Goal: Task Accomplishment & Management: Manage account settings

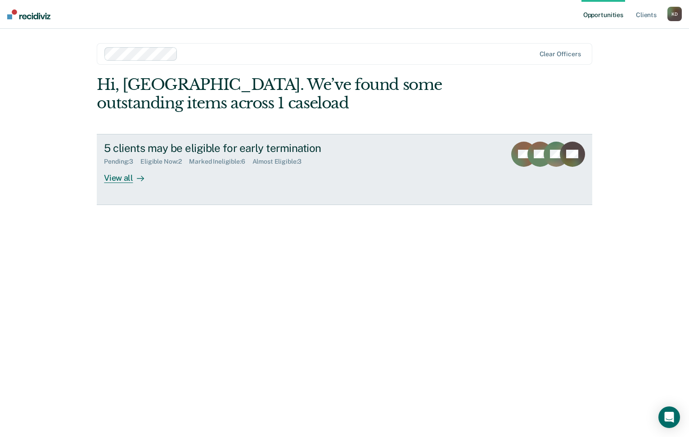
click at [122, 183] on link "5 clients may be eligible for early termination Pending : 3 Eligible Now : 2 Ma…" at bounding box center [344, 169] width 495 height 71
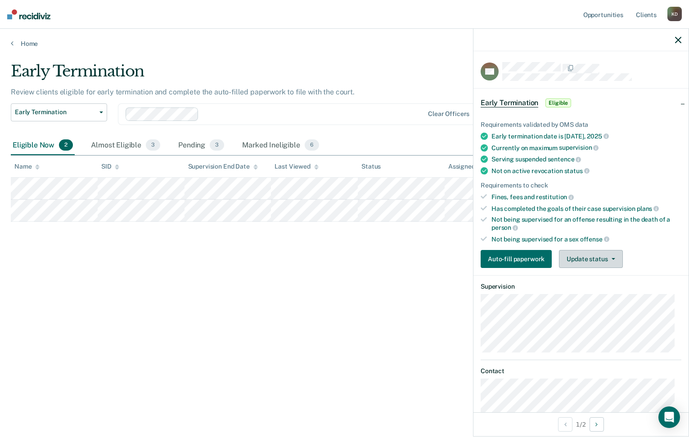
click at [614, 264] on button "Update status" at bounding box center [590, 259] width 63 height 18
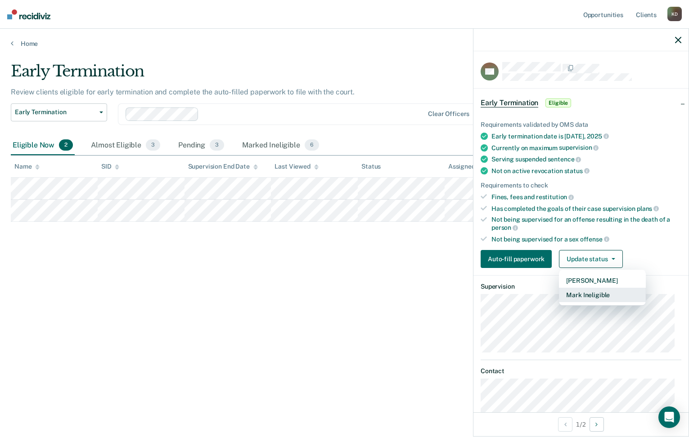
click at [613, 294] on button "Mark Ineligible" at bounding box center [602, 295] width 87 height 14
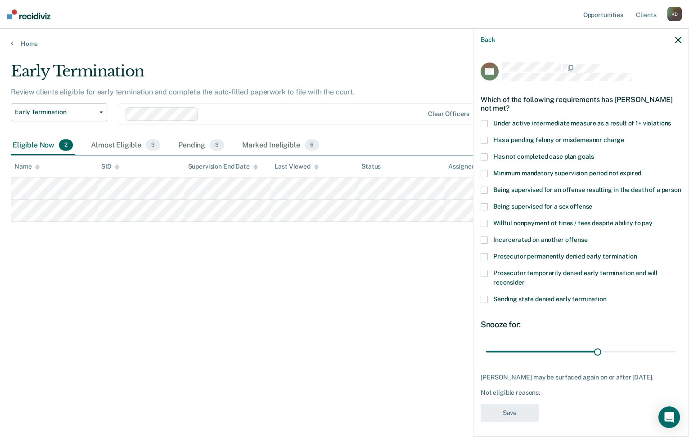
click at [510, 140] on span "Has a pending felony or misdemeanor charge" at bounding box center [558, 139] width 131 height 7
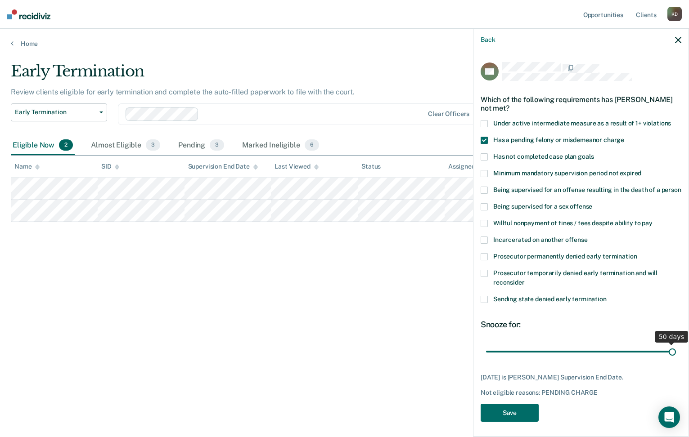
drag, startPoint x: 595, startPoint y: 357, endPoint x: 686, endPoint y: 358, distance: 91.8
type input "50"
click at [676, 358] on input "range" at bounding box center [581, 352] width 190 height 16
click at [494, 422] on button "Save" at bounding box center [509, 413] width 58 height 18
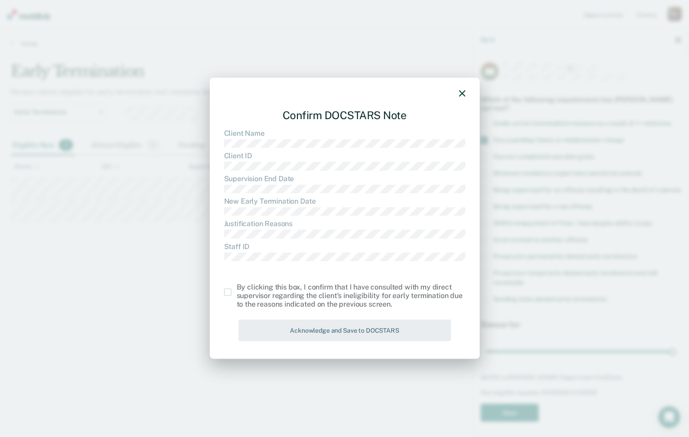
click at [225, 292] on span at bounding box center [227, 292] width 7 height 7
click at [237, 289] on input "checkbox" at bounding box center [237, 289] width 0 height 0
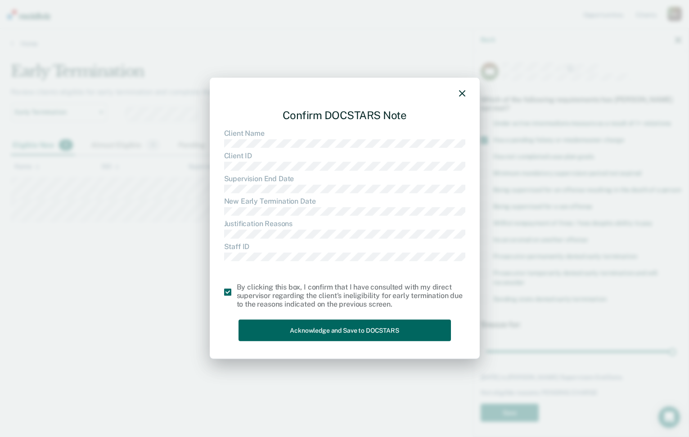
click at [246, 322] on button "Acknowledge and Save to DOCSTARS" at bounding box center [344, 330] width 212 height 22
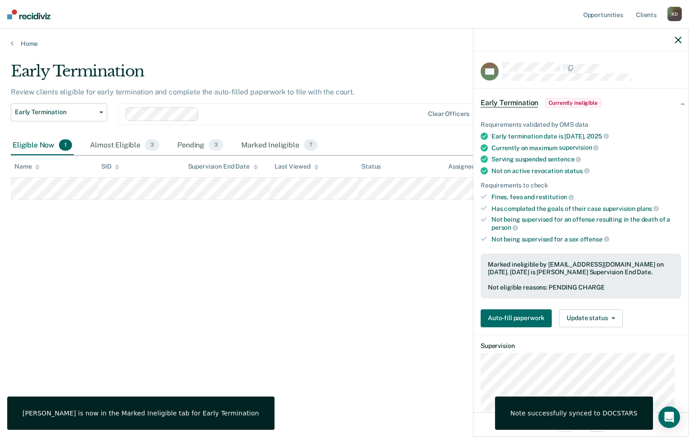
click at [162, 306] on div "Early Termination Review clients eligible for early termination and complete th…" at bounding box center [344, 216] width 667 height 308
click at [177, 148] on div "Pending 3" at bounding box center [199, 146] width 49 height 20
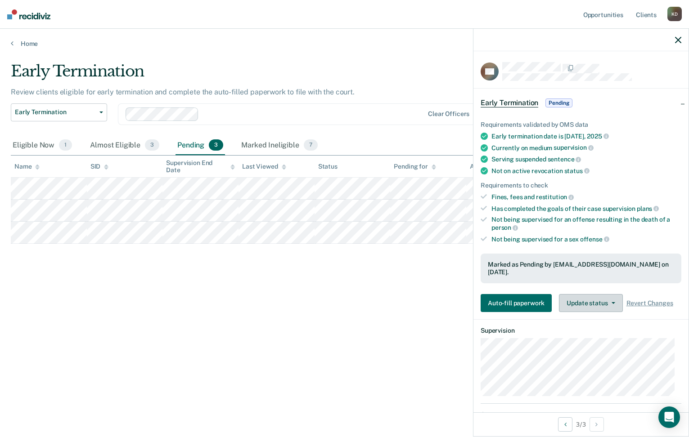
click at [612, 296] on button "Update status" at bounding box center [590, 303] width 63 height 18
click at [648, 182] on div "Requirements to check" at bounding box center [580, 186] width 201 height 8
click at [677, 45] on div at bounding box center [580, 40] width 215 height 22
click at [677, 40] on icon "button" at bounding box center [678, 40] width 6 height 6
click at [611, 302] on icon "button" at bounding box center [613, 303] width 4 height 2
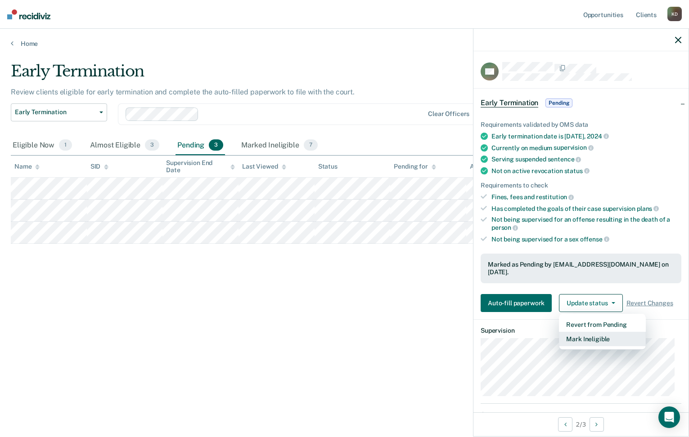
click at [610, 332] on button "Mark Ineligible" at bounding box center [602, 339] width 87 height 14
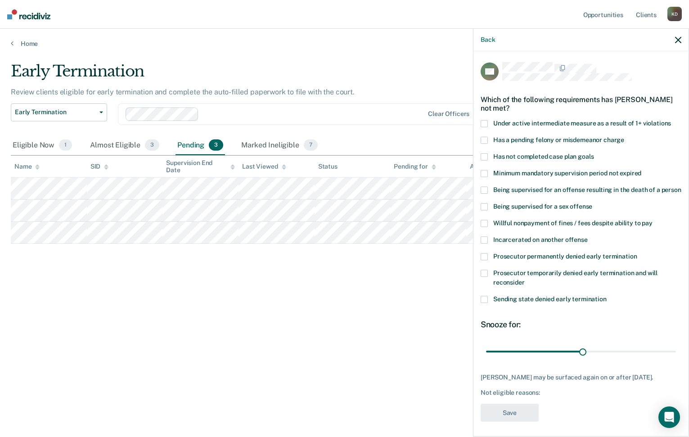
click at [542, 285] on label "Prosecutor temporarily denied early termination and will reconsider" at bounding box center [580, 279] width 201 height 19
click at [543, 270] on div "Prosecutor permanently denied early termination" at bounding box center [580, 261] width 201 height 17
click at [520, 282] on span "Prosecutor temporarily denied early termination and will reconsider" at bounding box center [575, 277] width 164 height 17
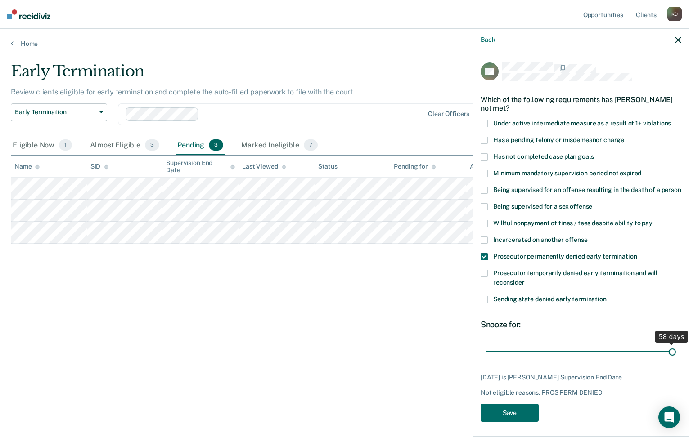
drag, startPoint x: 578, startPoint y: 359, endPoint x: 692, endPoint y: 367, distance: 114.1
type input "58"
click at [676, 359] on input "range" at bounding box center [581, 352] width 190 height 16
click at [516, 415] on button "Save" at bounding box center [509, 413] width 58 height 18
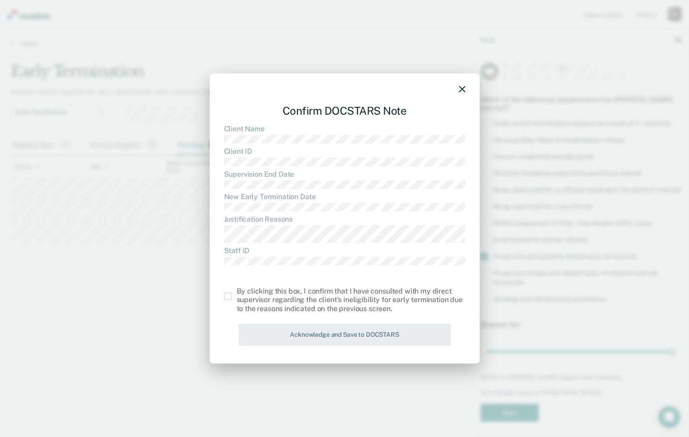
click at [233, 299] on label at bounding box center [230, 296] width 13 height 7
click at [237, 293] on input "checkbox" at bounding box center [237, 293] width 0 height 0
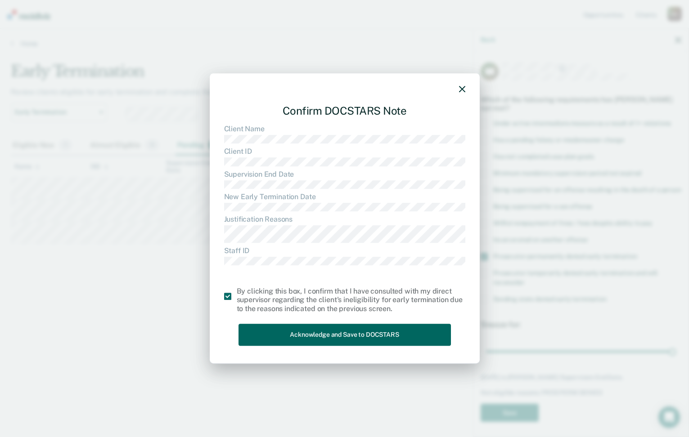
click at [278, 329] on button "Acknowledge and Save to DOCSTARS" at bounding box center [344, 335] width 212 height 22
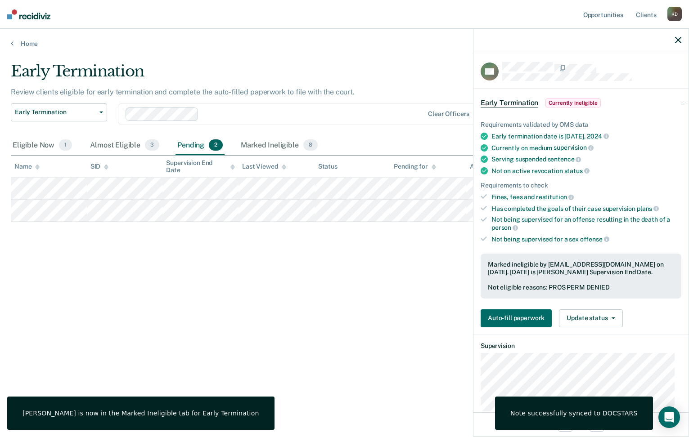
click at [676, 39] on icon "button" at bounding box center [678, 40] width 6 height 6
